Goal: Task Accomplishment & Management: Manage account settings

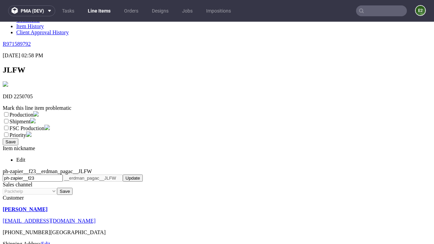
scroll to position [119, 0]
select select "dtp_ca_needed"
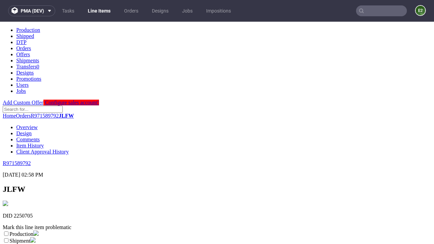
scroll to position [0, 0]
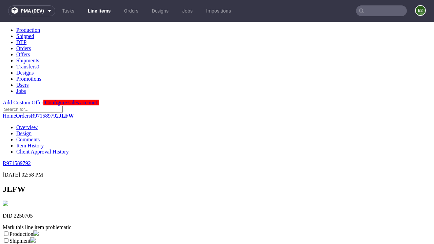
checkbox input "true"
